Goal: Information Seeking & Learning: Find specific fact

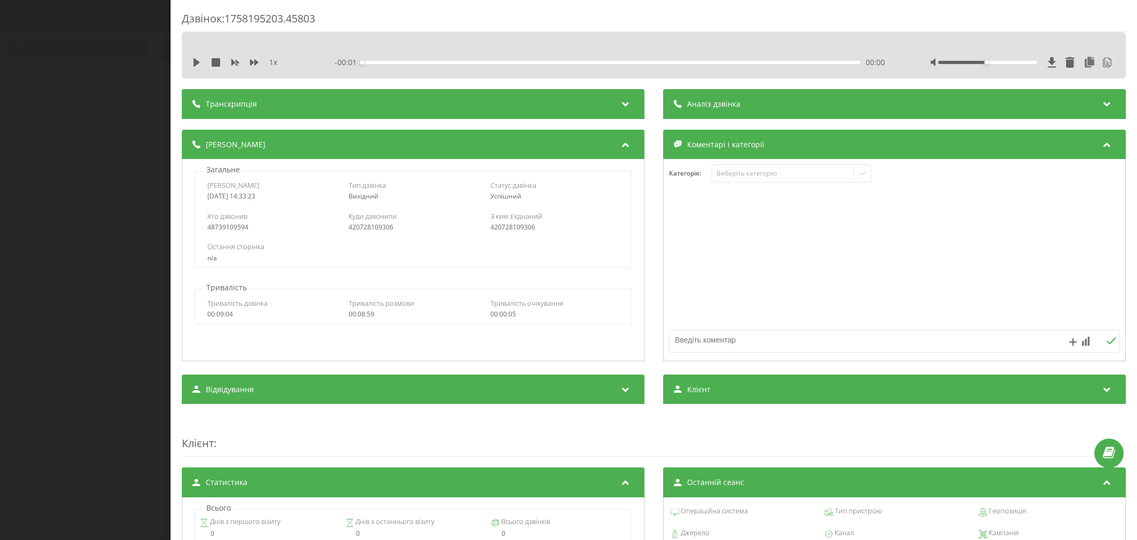
click at [317, 68] on div "1 x - 00:01 00:00 00:00" at bounding box center [654, 62] width 928 height 16
click at [256, 99] on div "Транскрипція" at bounding box center [413, 104] width 463 height 30
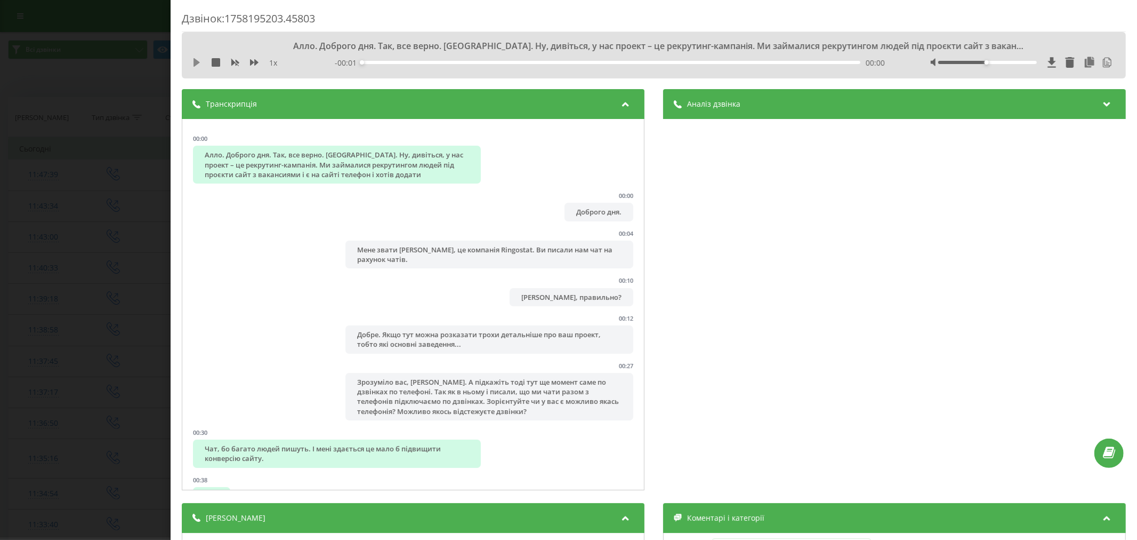
click at [198, 65] on icon at bounding box center [196, 62] width 9 height 9
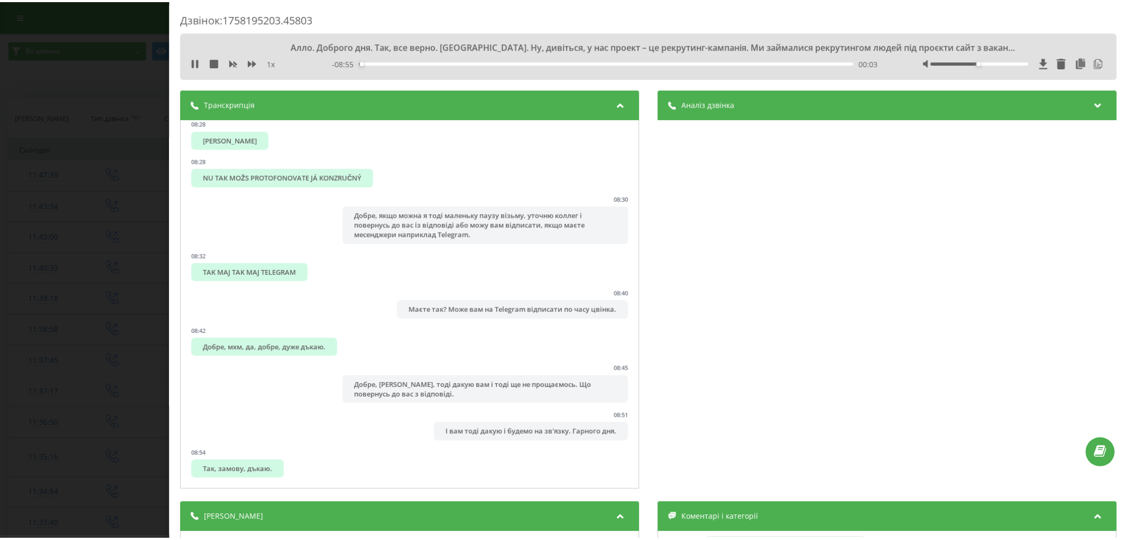
scroll to position [3661, 0]
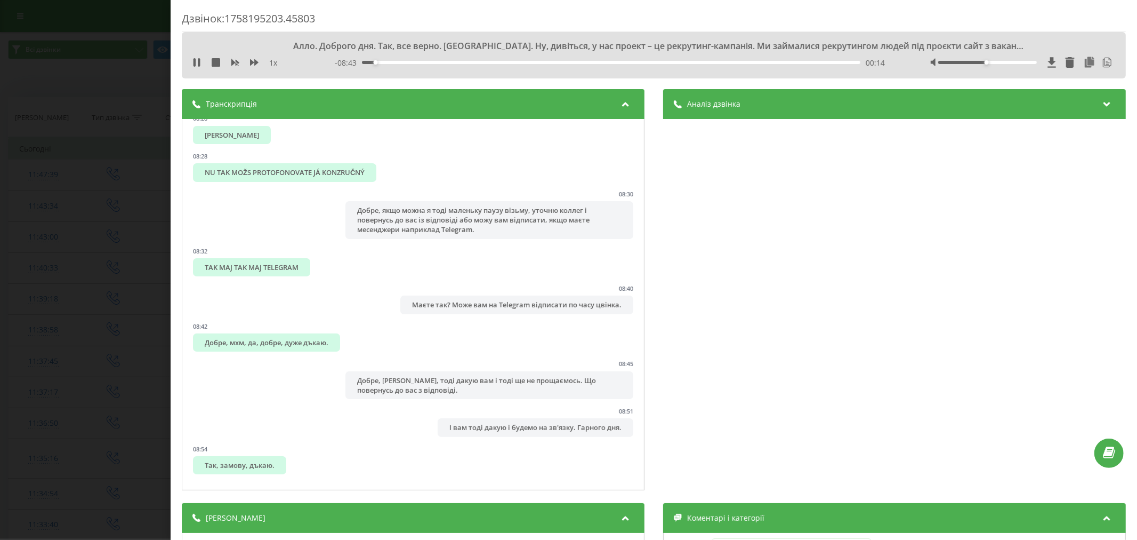
click at [72, 188] on div "Дзвінок : 1758195203.45803 Алло. Доброго дня. Так, все верно. Угу. Ну, дивіться…" at bounding box center [568, 270] width 1137 height 540
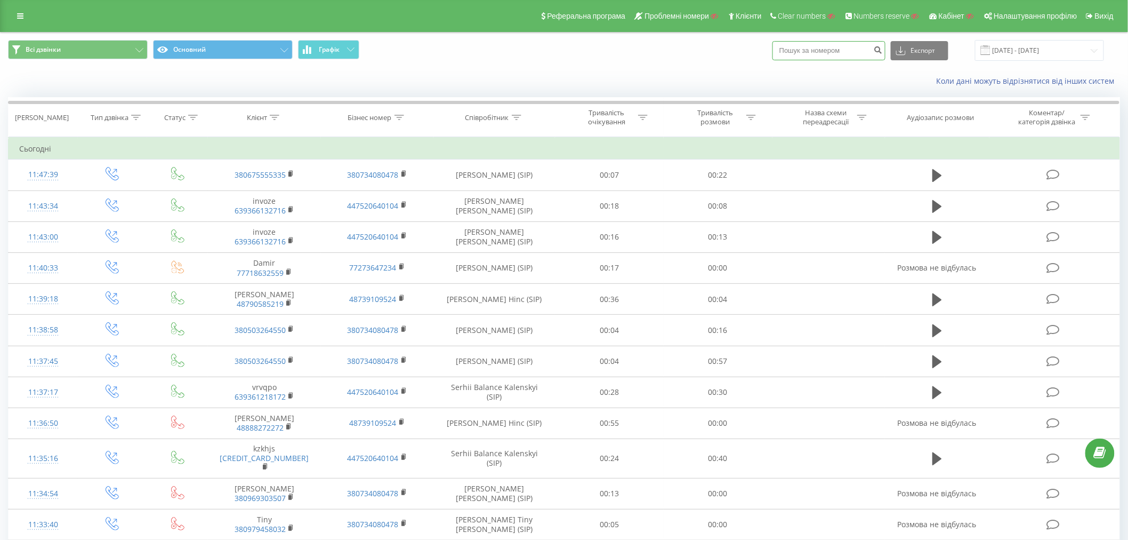
click at [826, 51] on input at bounding box center [829, 50] width 113 height 19
paste input "420728109306"
type input "420728109306"
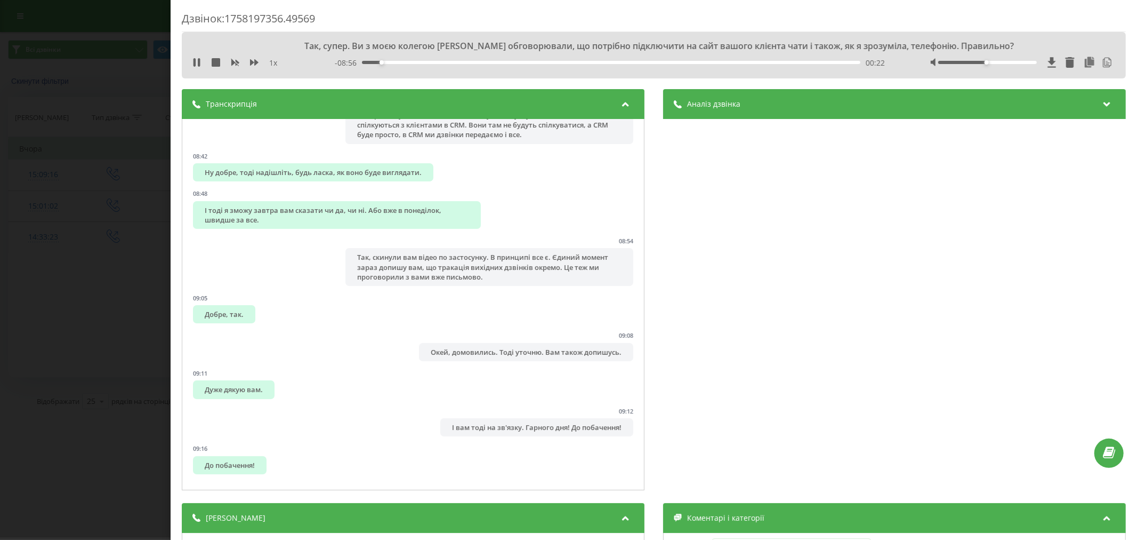
scroll to position [2969, 0]
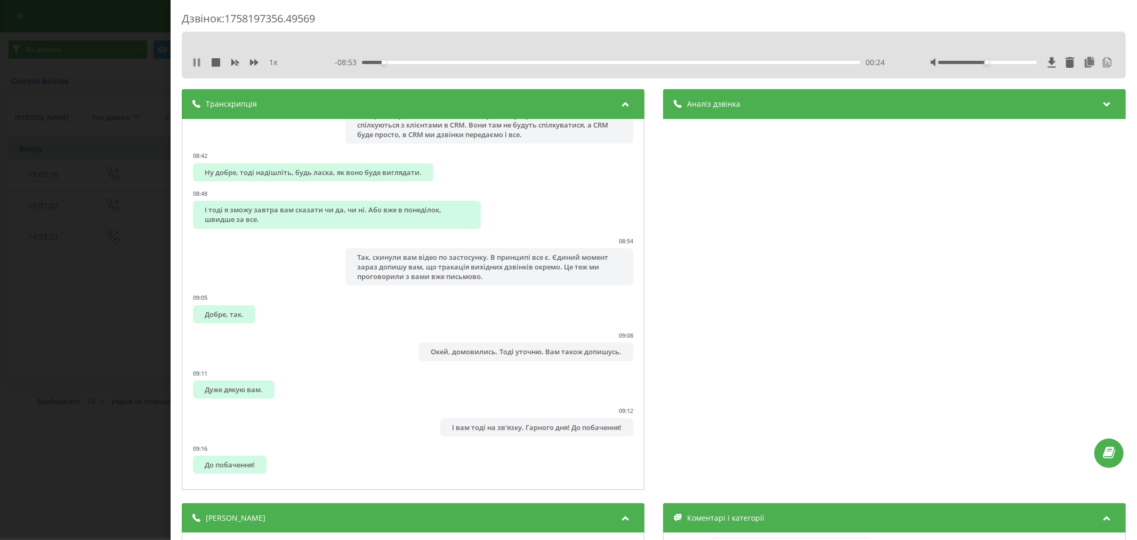
click at [199, 62] on icon at bounding box center [199, 62] width 2 height 9
click at [105, 91] on div "Дзвінок : 1758197356.49569 1 x - 08:53 00:24 00:24 Транскрипція 00:01 Алло! 00:…" at bounding box center [568, 270] width 1137 height 540
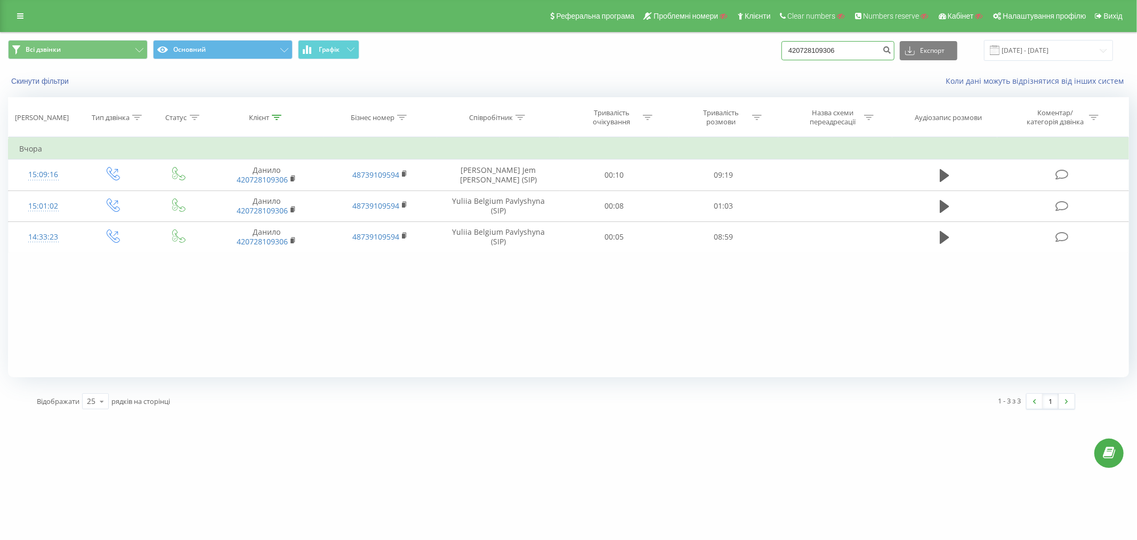
click at [839, 57] on input "420728109306" at bounding box center [838, 50] width 113 height 19
paste input "915172603691"
type input "4915172603691"
